Goal: Transaction & Acquisition: Subscribe to service/newsletter

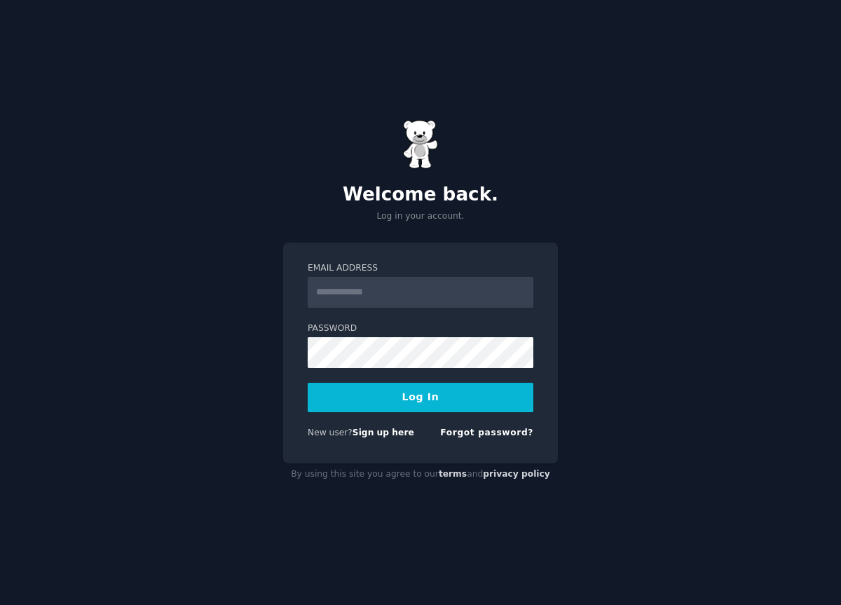
click at [427, 301] on input "Email Address" at bounding box center [421, 292] width 226 height 31
type input "**********"
click at [308, 383] on button "Log In" at bounding box center [421, 397] width 226 height 29
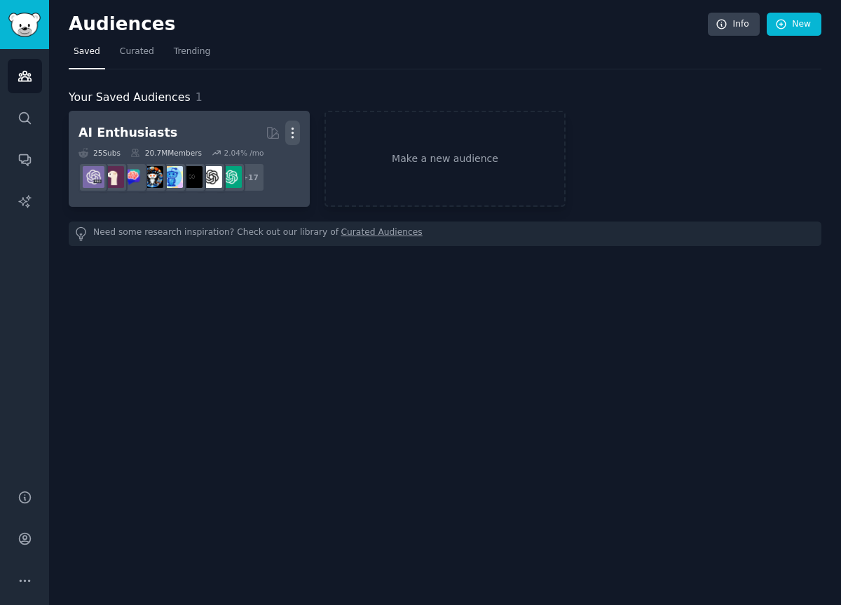
click at [294, 132] on icon "button" at bounding box center [292, 132] width 15 height 15
click at [266, 160] on p "Delete" at bounding box center [254, 162] width 32 height 15
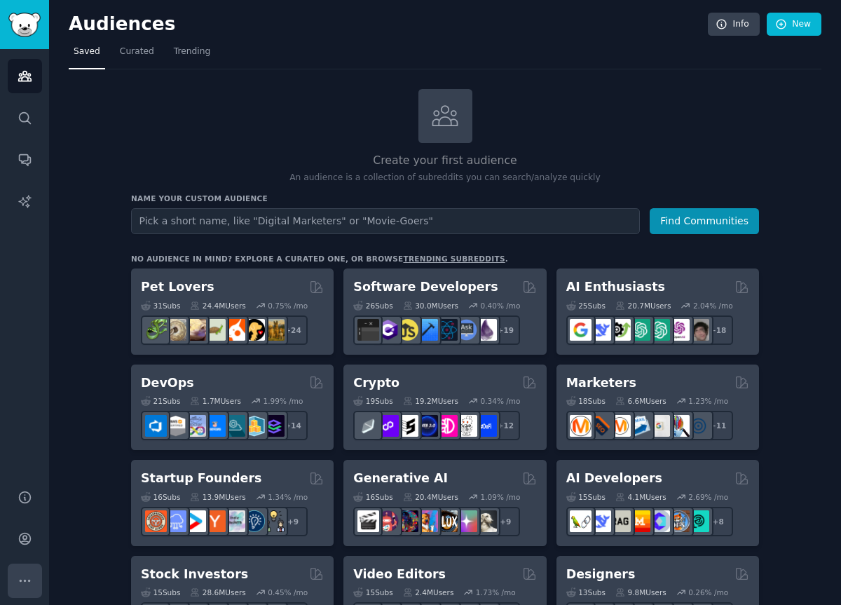
click at [18, 575] on icon "Sidebar" at bounding box center [25, 580] width 15 height 15
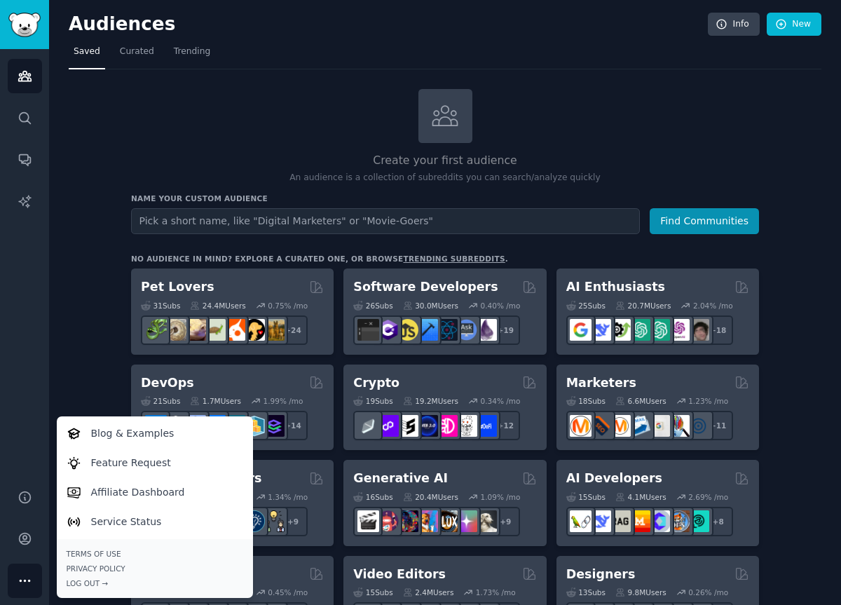
click at [18, 573] on icon "Sidebar" at bounding box center [25, 580] width 15 height 15
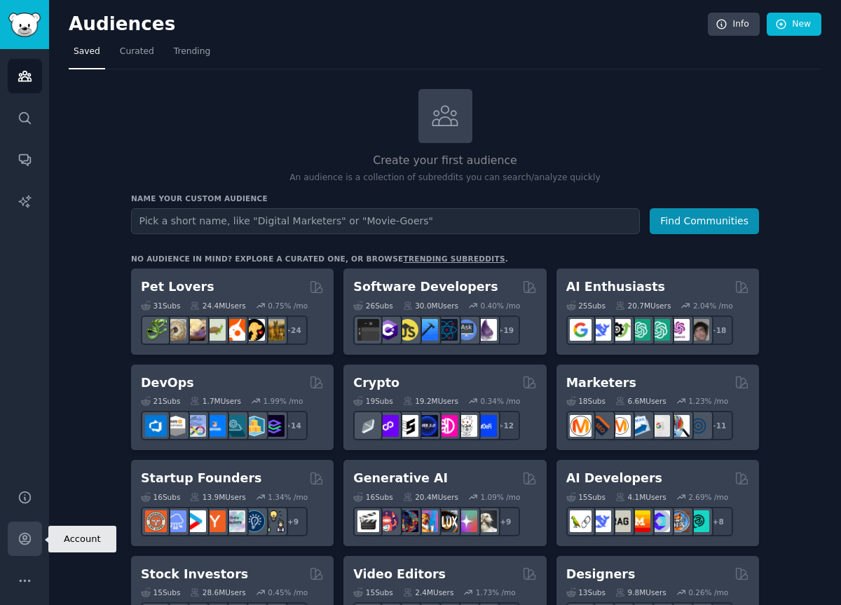
click at [28, 541] on icon "Sidebar" at bounding box center [24, 538] width 11 height 11
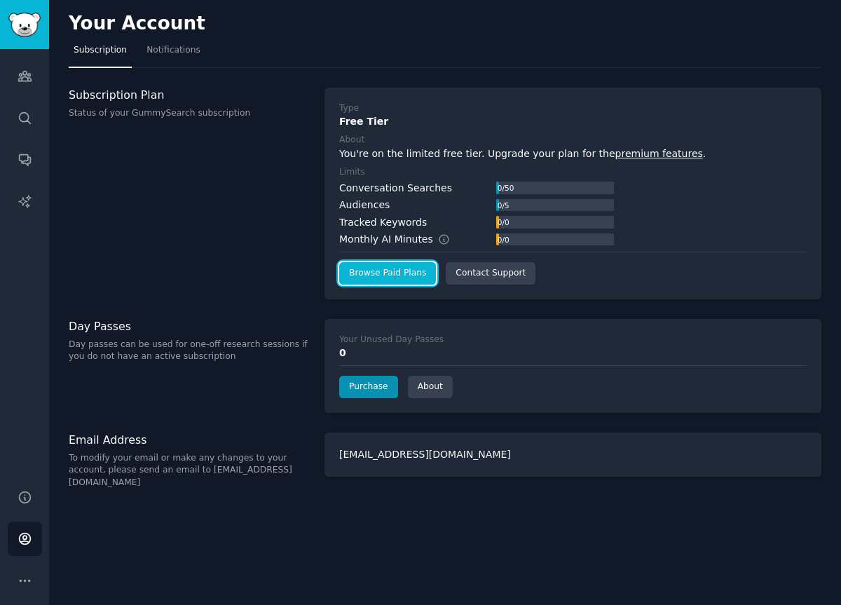
click at [386, 276] on link "Browse Paid Plans" at bounding box center [387, 273] width 97 height 22
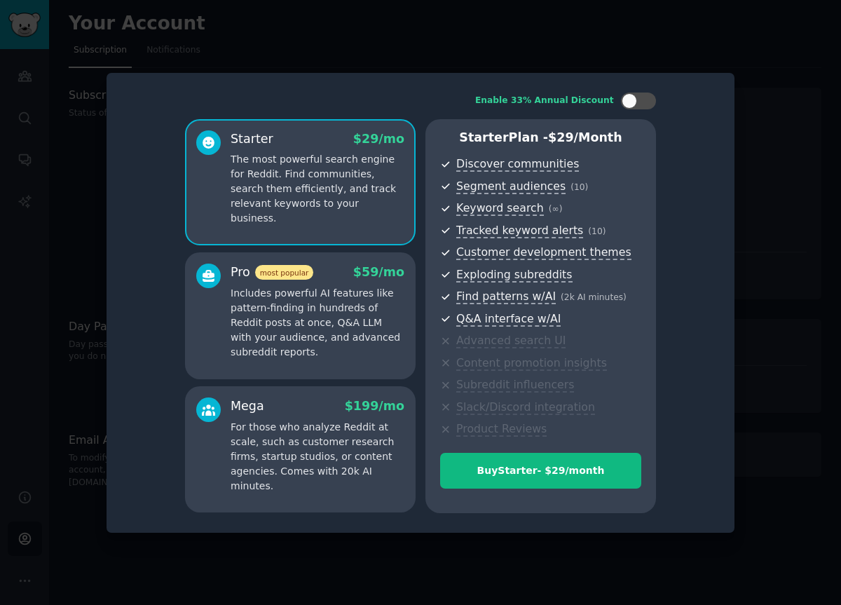
click at [692, 32] on div at bounding box center [420, 302] width 841 height 605
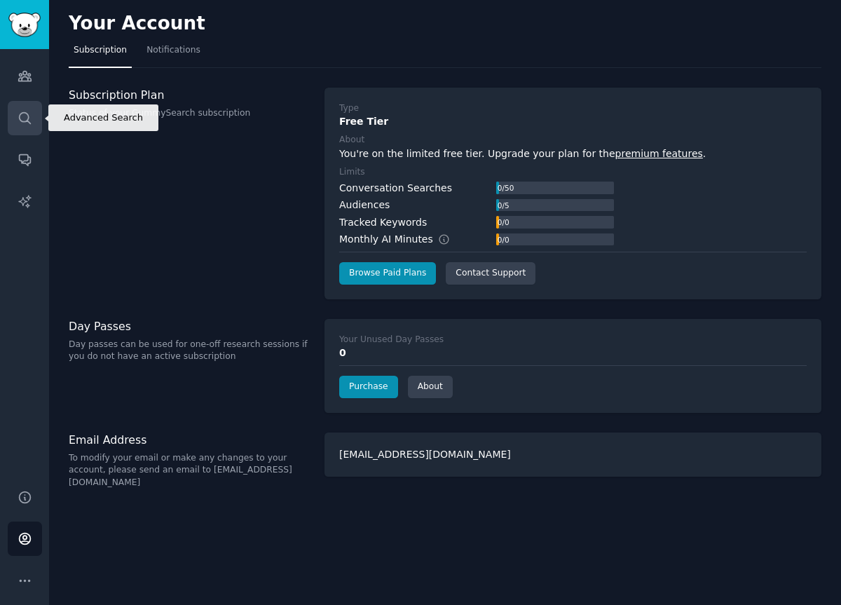
click at [32, 118] on link "Search" at bounding box center [25, 118] width 34 height 34
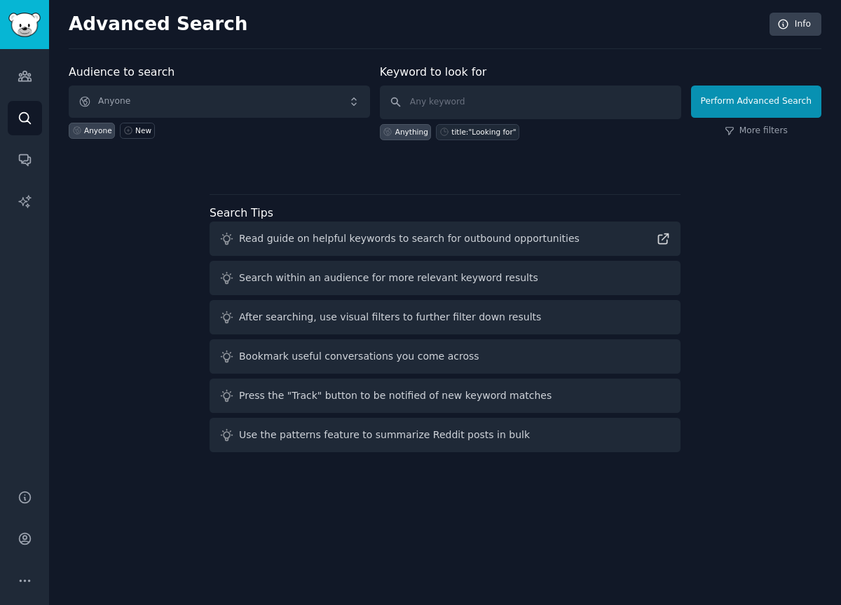
click at [505, 133] on div "title:"Looking for"" at bounding box center [483, 132] width 64 height 10
type input "title:"Looking for""
click at [753, 106] on button "Perform Advanced Search" at bounding box center [756, 101] width 130 height 32
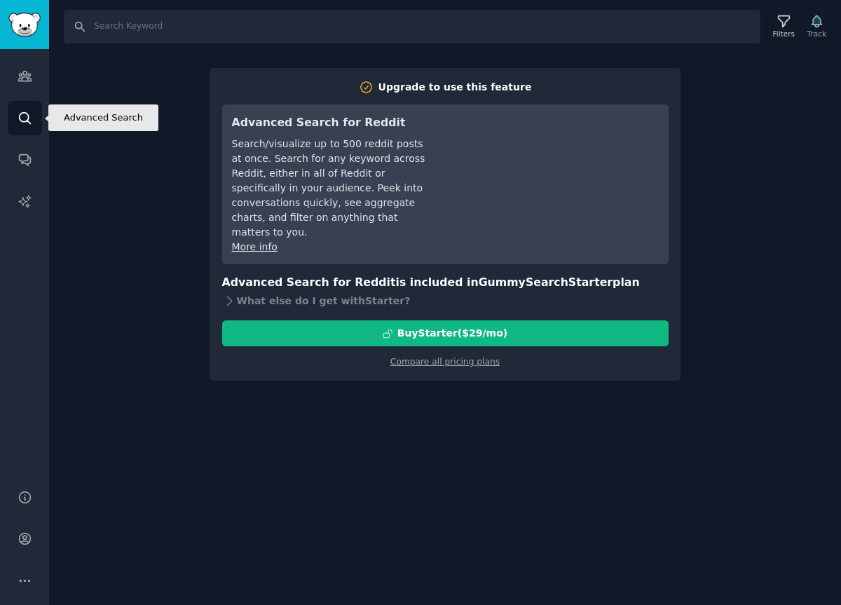
click at [23, 112] on icon "Sidebar" at bounding box center [24, 117] width 11 height 11
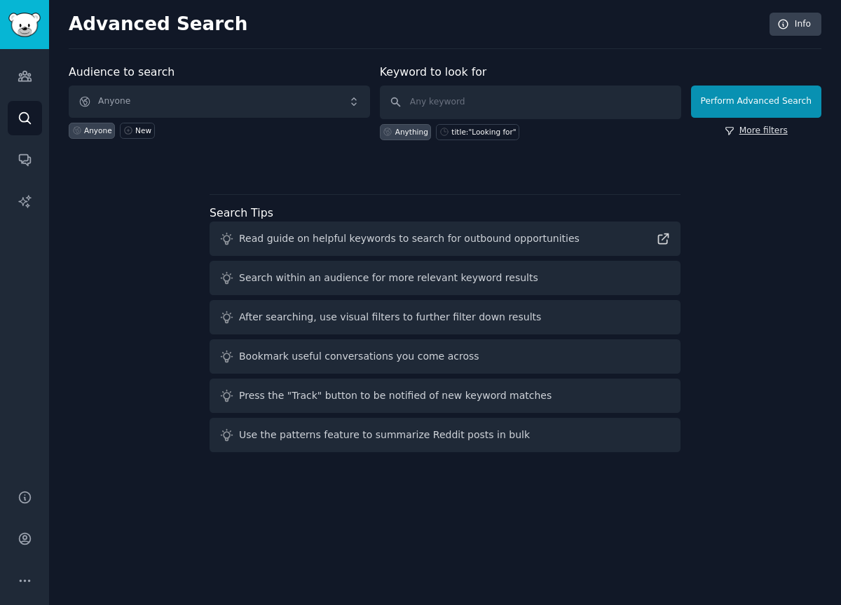
click at [758, 128] on link "More filters" at bounding box center [756, 131] width 63 height 13
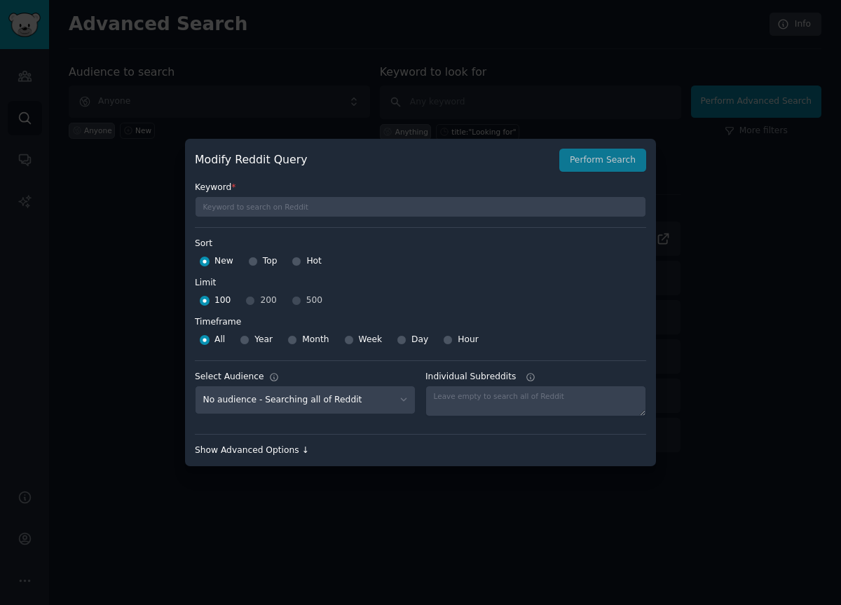
click at [239, 453] on div "Show Advanced Options ↓" at bounding box center [420, 450] width 451 height 13
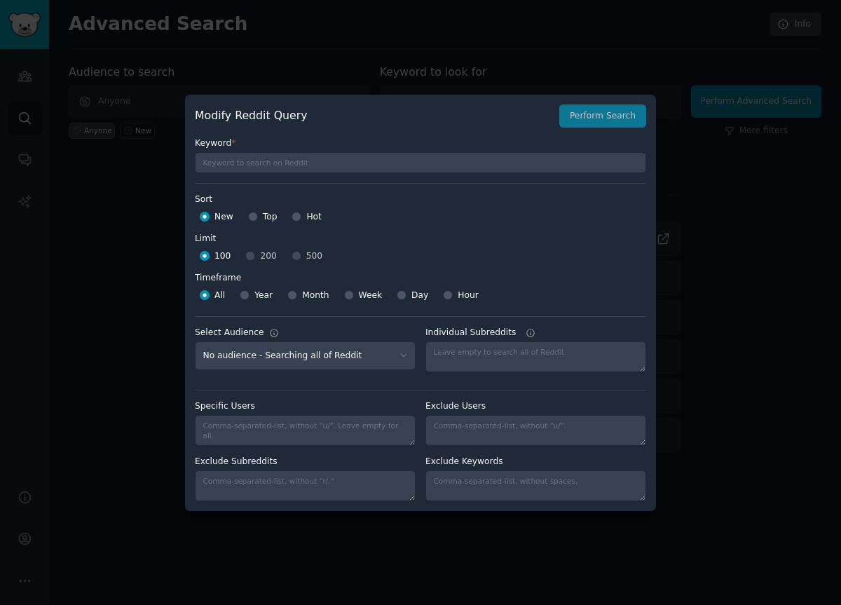
click at [756, 287] on div at bounding box center [420, 302] width 841 height 605
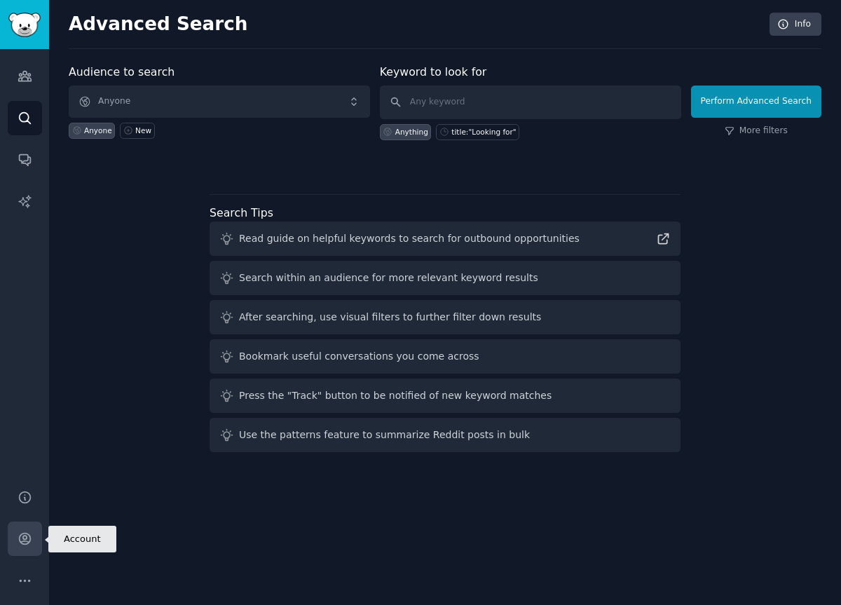
click at [22, 529] on link "Account" at bounding box center [25, 538] width 34 height 34
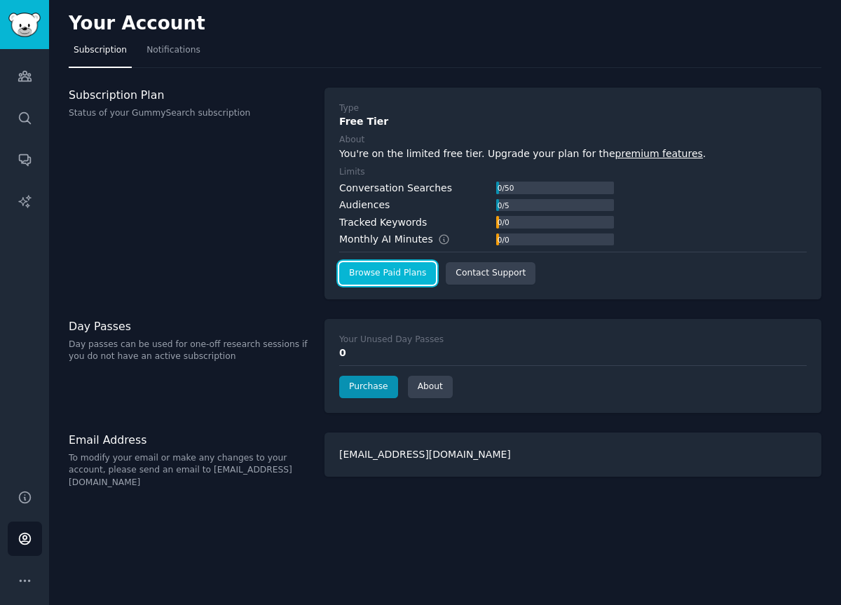
click at [402, 275] on link "Browse Paid Plans" at bounding box center [387, 273] width 97 height 22
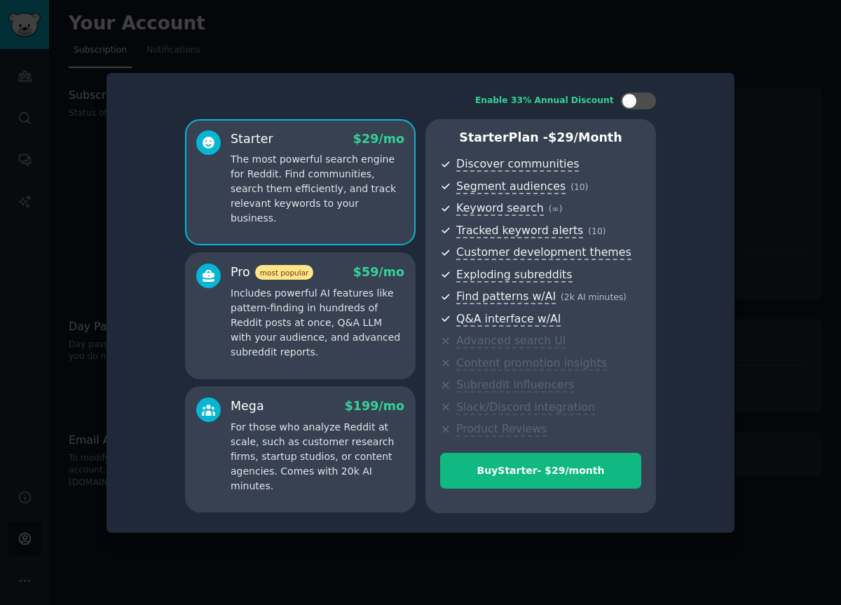
click at [359, 213] on div "Starter $ 29 /mo The most powerful search engine for Reddit. Find communities, …" at bounding box center [300, 182] width 231 height 126
click at [650, 109] on div "Enable 33% Annual Discount Starter $ 29 /mo The most powerful search engine for…" at bounding box center [420, 303] width 608 height 440
click at [645, 100] on div at bounding box center [645, 100] width 7 height 7
click at [645, 100] on div at bounding box center [647, 100] width 15 height 15
checkbox input "false"
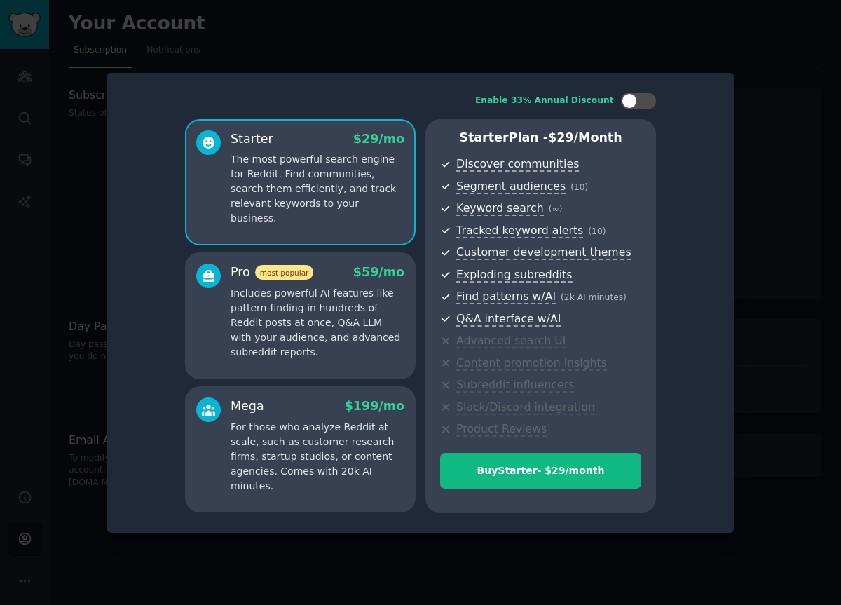
click at [797, 216] on div at bounding box center [420, 302] width 841 height 605
